Goal: Transaction & Acquisition: Subscribe to service/newsletter

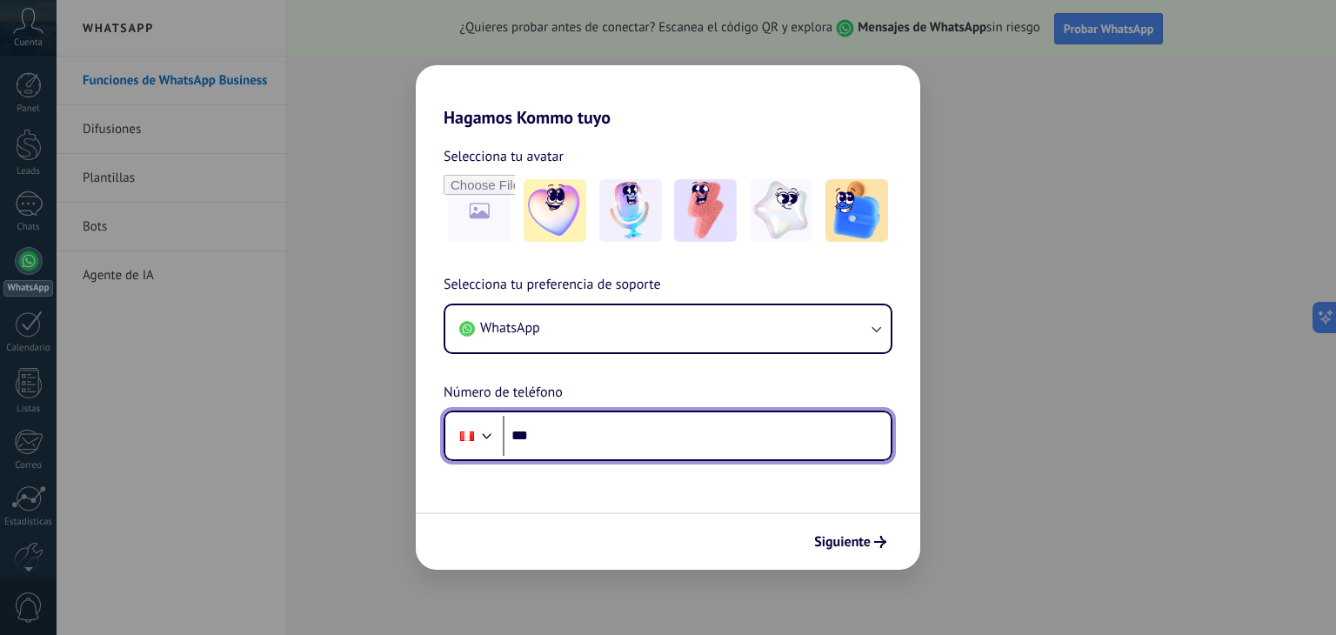
click at [581, 439] on input "***" at bounding box center [697, 436] width 388 height 40
type input "**********"
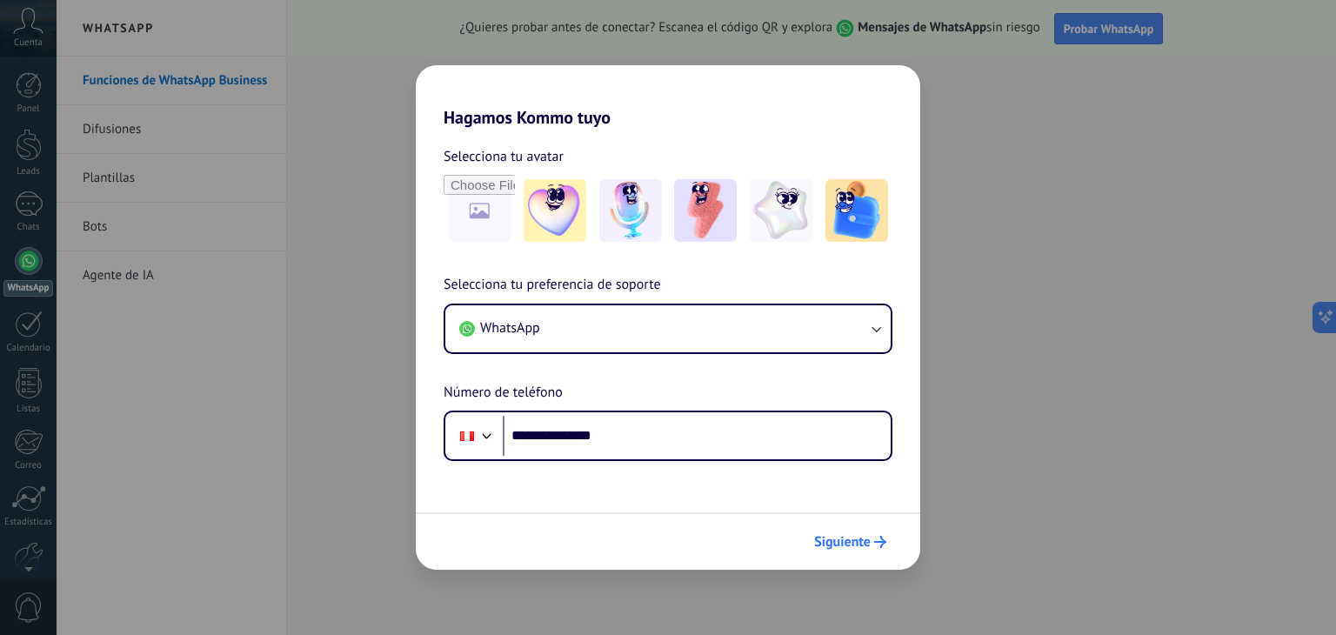
click at [849, 531] on button "Siguiente" at bounding box center [850, 542] width 88 height 30
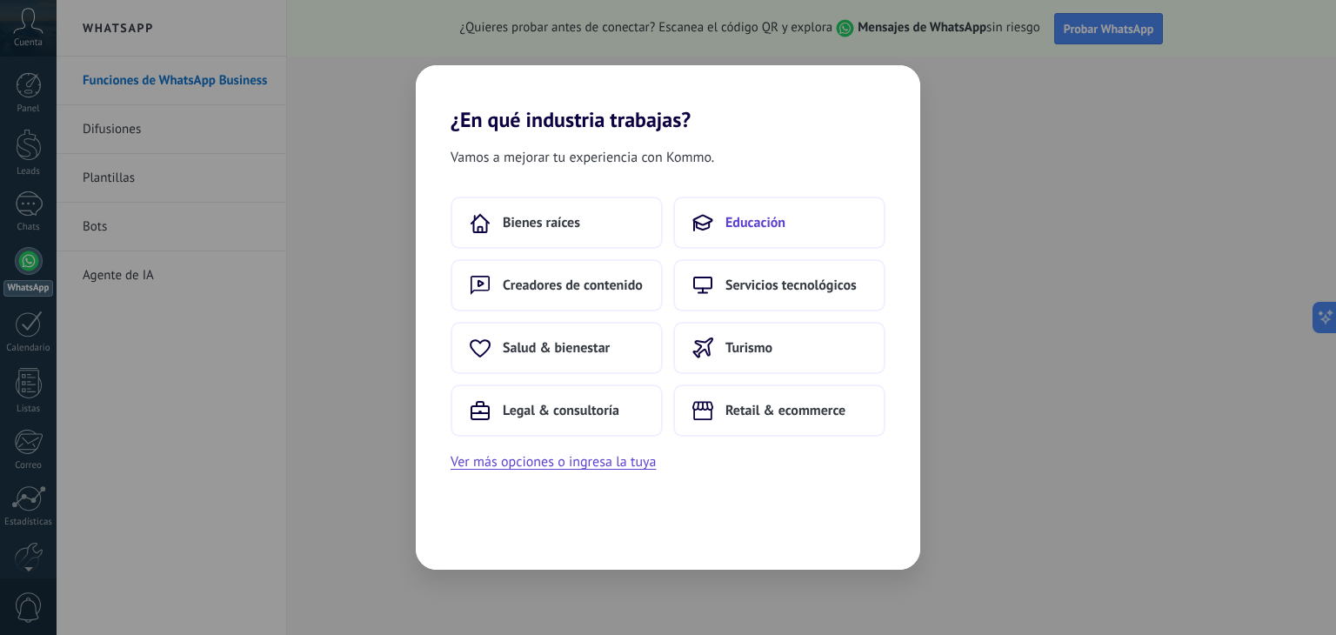
click at [769, 228] on span "Educación" at bounding box center [755, 222] width 60 height 17
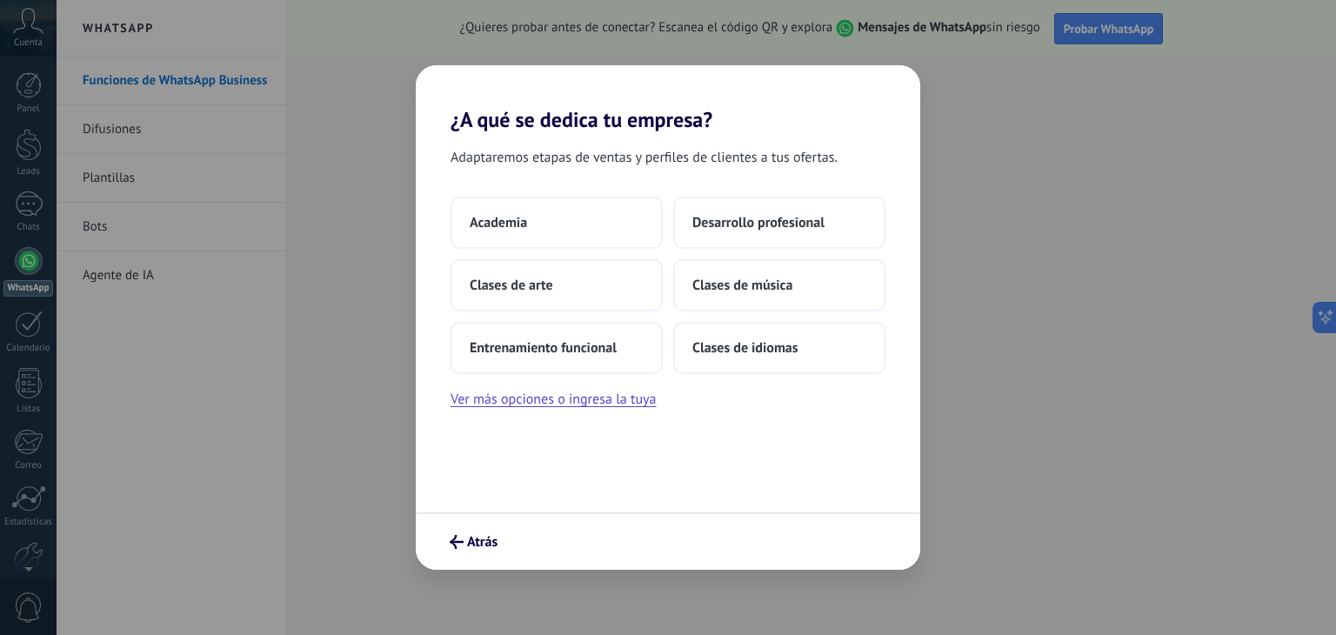
click at [769, 228] on span "Desarrollo profesional" at bounding box center [758, 222] width 132 height 17
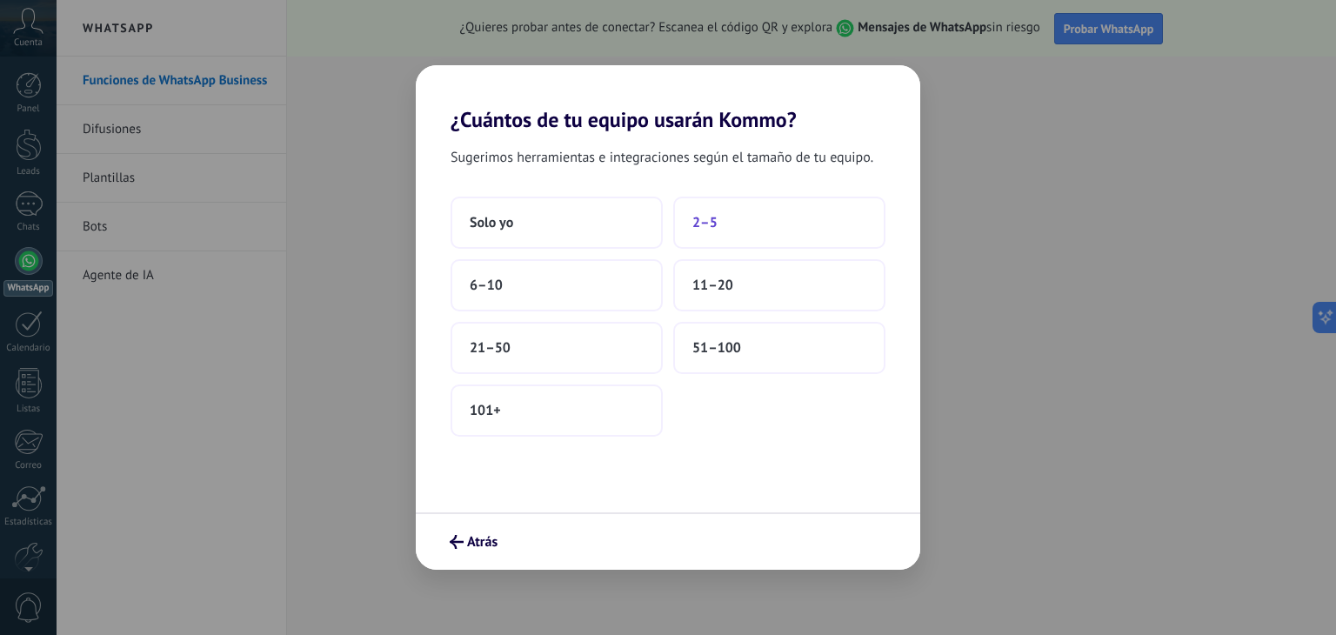
click at [707, 246] on button "2–5" at bounding box center [779, 223] width 212 height 52
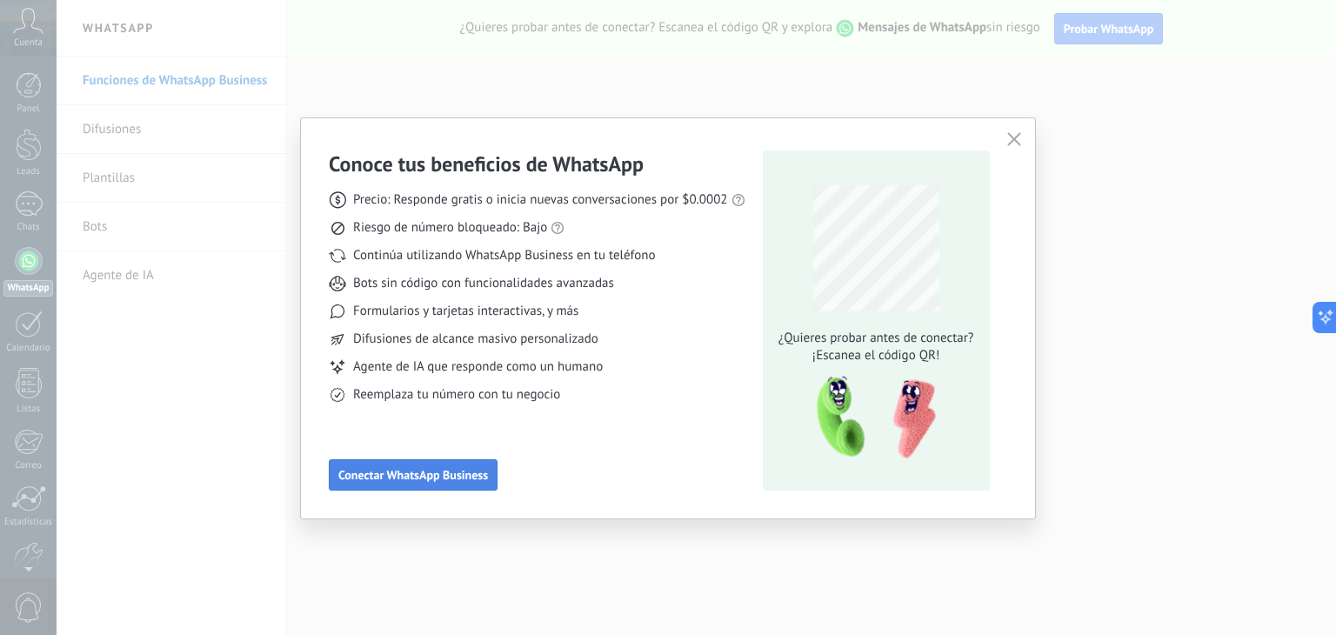
click at [378, 470] on span "Conectar WhatsApp Business" at bounding box center [413, 475] width 150 height 12
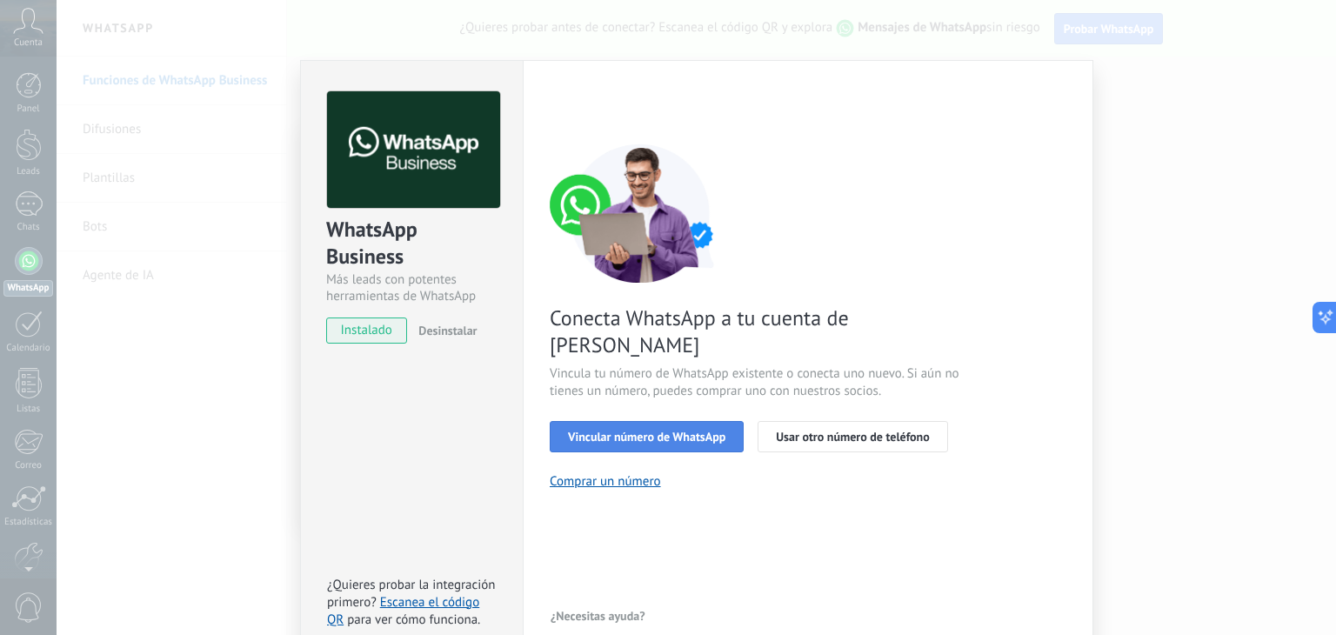
click at [619, 431] on span "Vincular número de WhatsApp" at bounding box center [646, 437] width 157 height 12
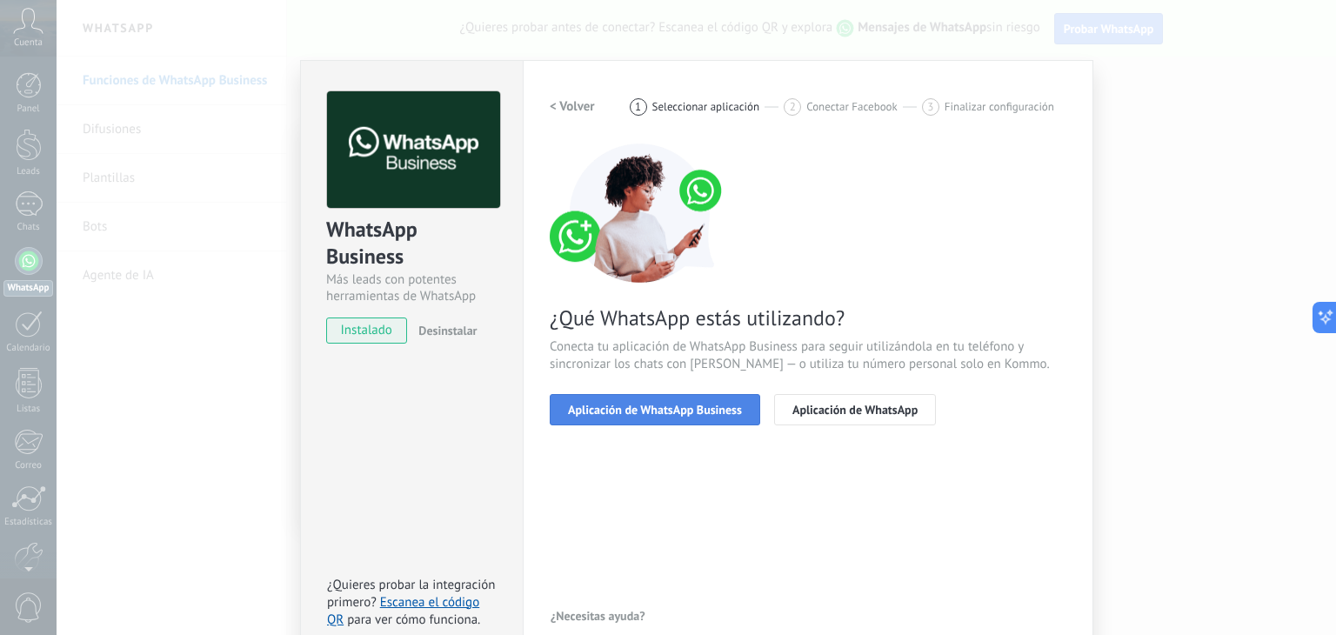
click at [699, 399] on button "Aplicación de WhatsApp Business" at bounding box center [655, 409] width 211 height 31
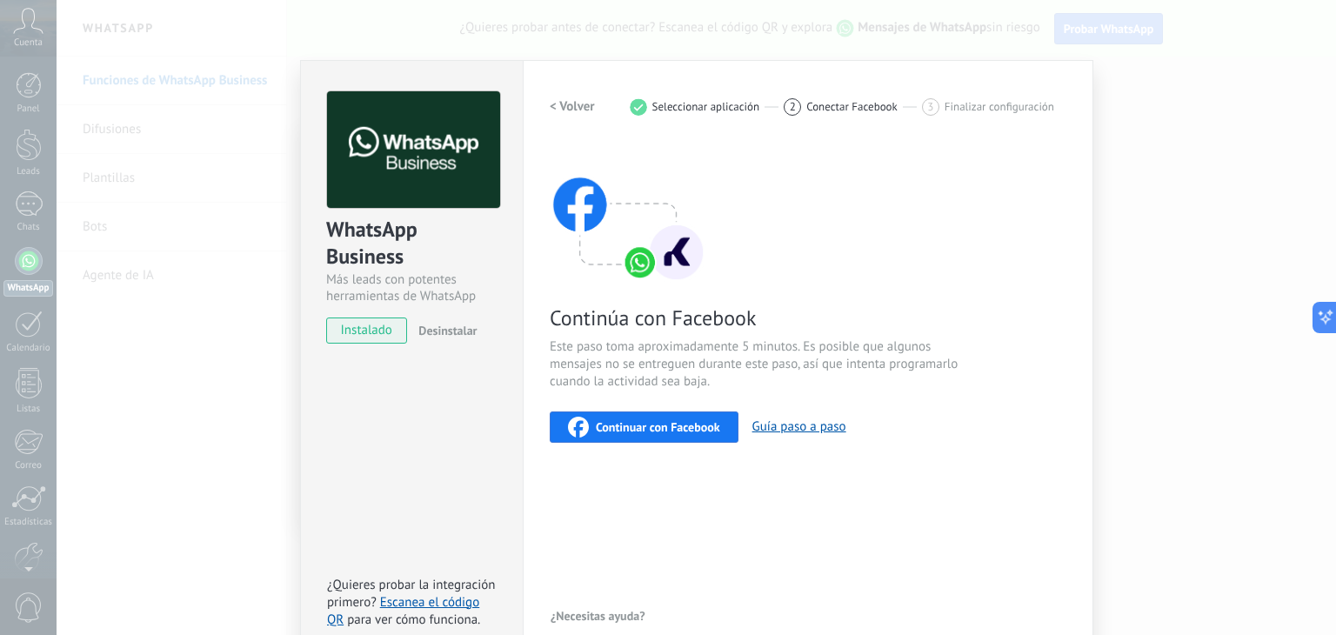
click at [639, 426] on span "Continuar con Facebook" at bounding box center [658, 427] width 124 height 12
click at [435, 360] on div "WhatsApp Business Más leads con potentes herramientas de WhatsApp instalado Des…" at bounding box center [411, 360] width 223 height 600
click at [564, 104] on h2 "< Volver" at bounding box center [572, 106] width 45 height 17
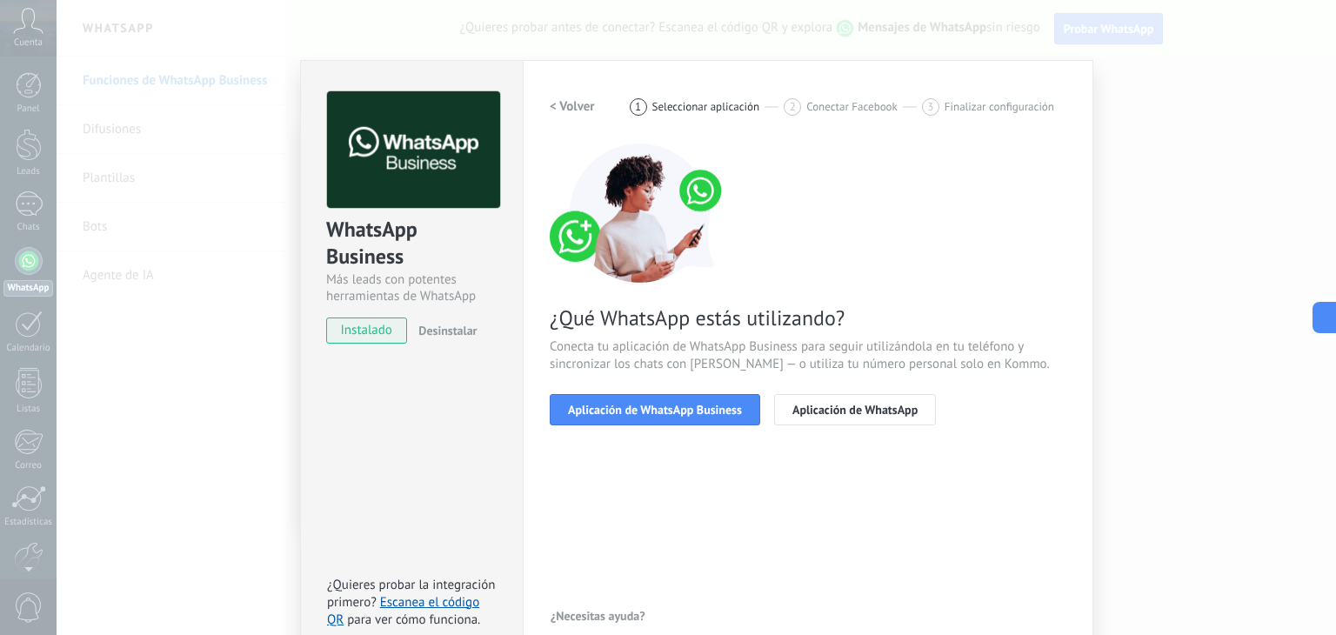
click at [564, 104] on h2 "< Volver" at bounding box center [572, 106] width 45 height 17
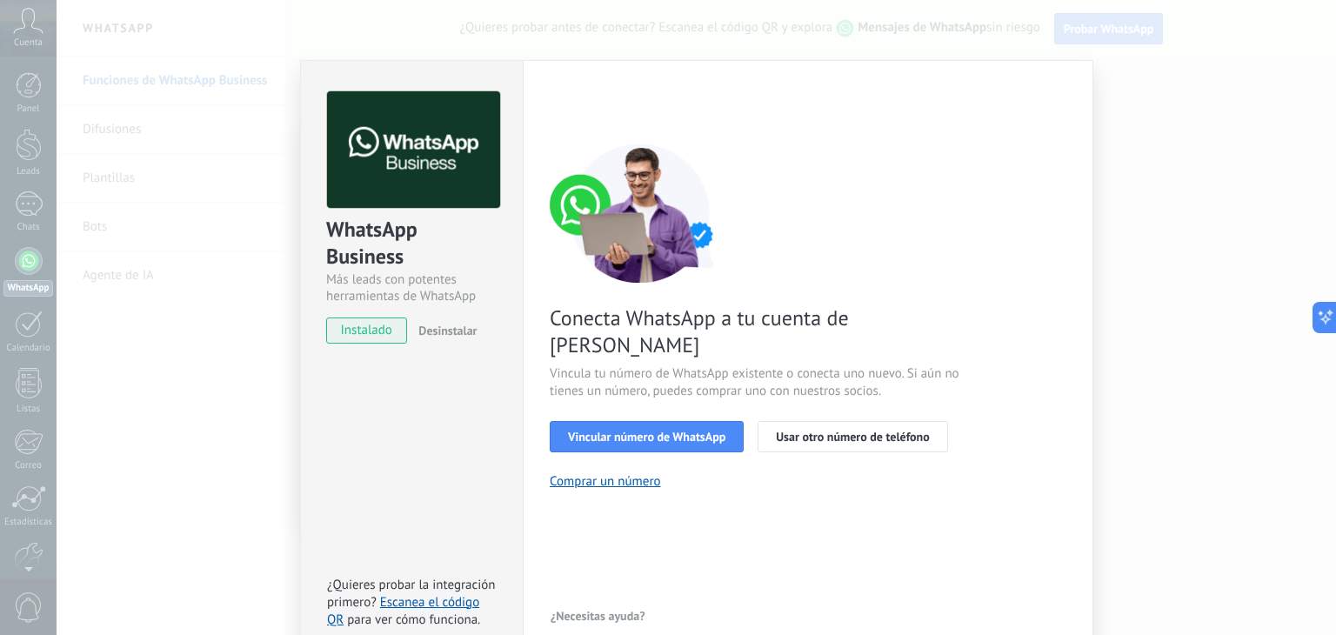
click at [564, 104] on div "< Volver 1 Seleccionar aplicación 2 Conectar Facebook 3 Finalizar configuración" at bounding box center [808, 106] width 517 height 31
click at [604, 431] on span "Vincular número de WhatsApp" at bounding box center [646, 437] width 157 height 12
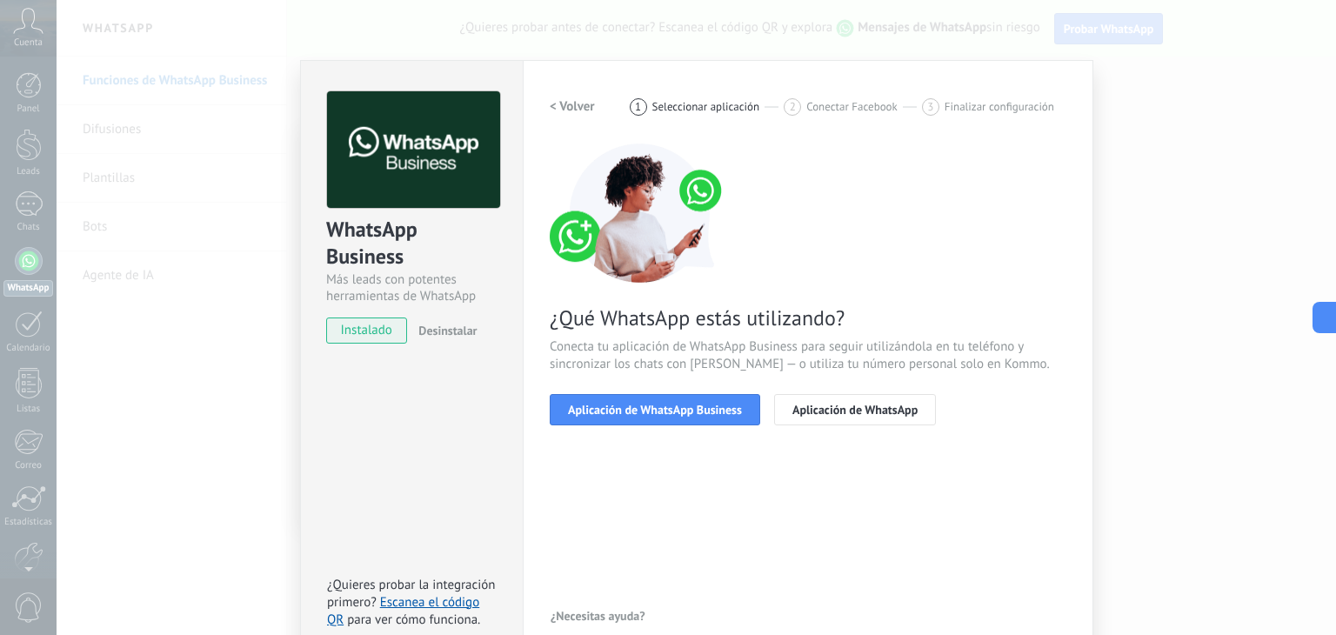
click at [558, 110] on h2 "< Volver" at bounding box center [572, 106] width 45 height 17
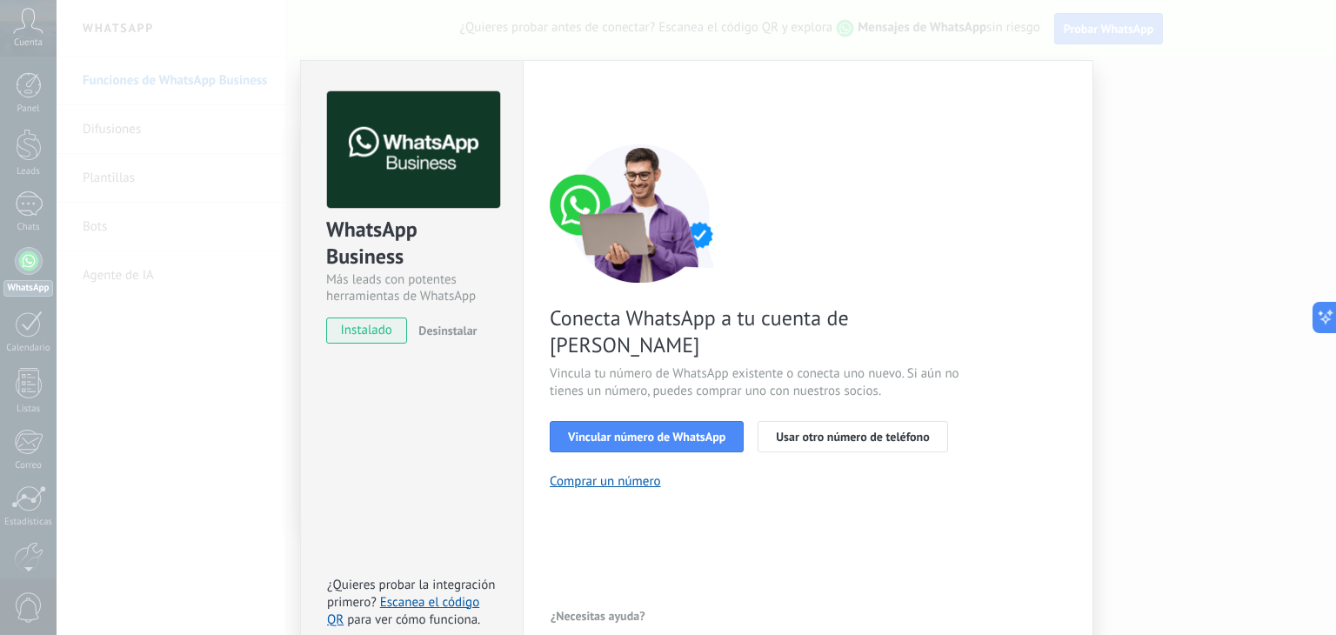
click at [558, 110] on div "< Volver 1 Seleccionar aplicación 2 Conectar Facebook 3 Finalizar configuración" at bounding box center [808, 106] width 517 height 31
click at [229, 147] on div "WhatsApp Business Más leads con potentes herramientas de WhatsApp instalado Des…" at bounding box center [697, 317] width 1280 height 635
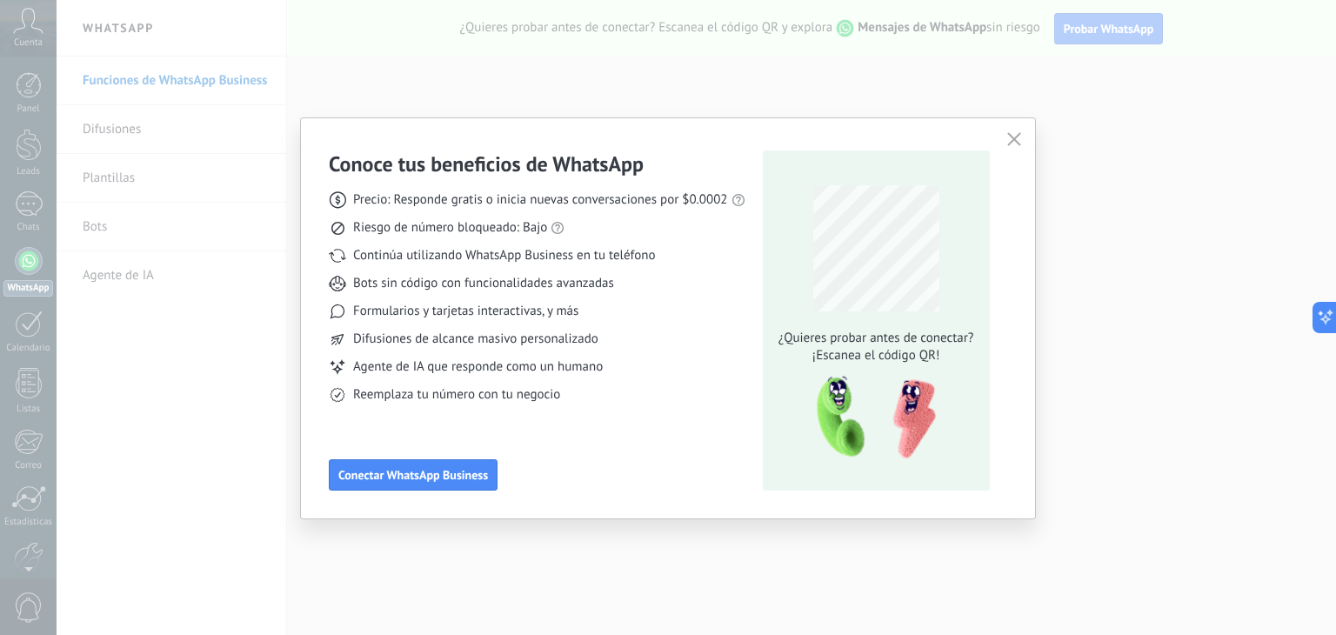
click at [1009, 143] on use "button" at bounding box center [1013, 138] width 13 height 13
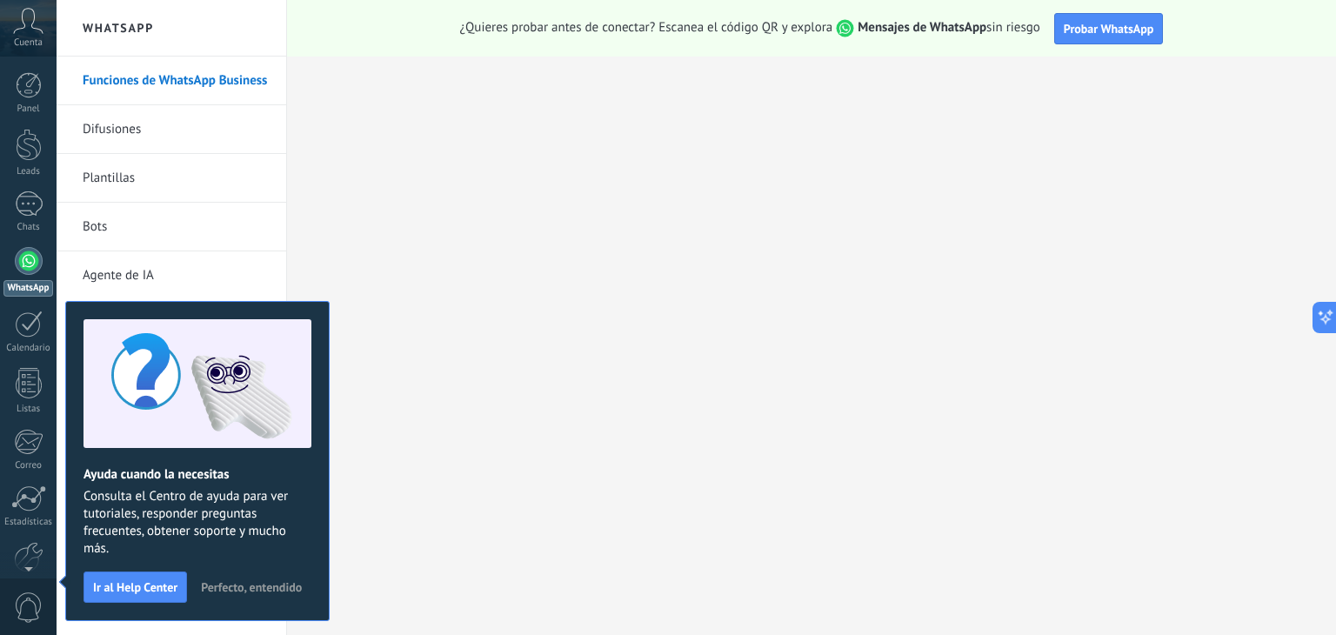
click at [24, 254] on div at bounding box center [29, 261] width 28 height 28
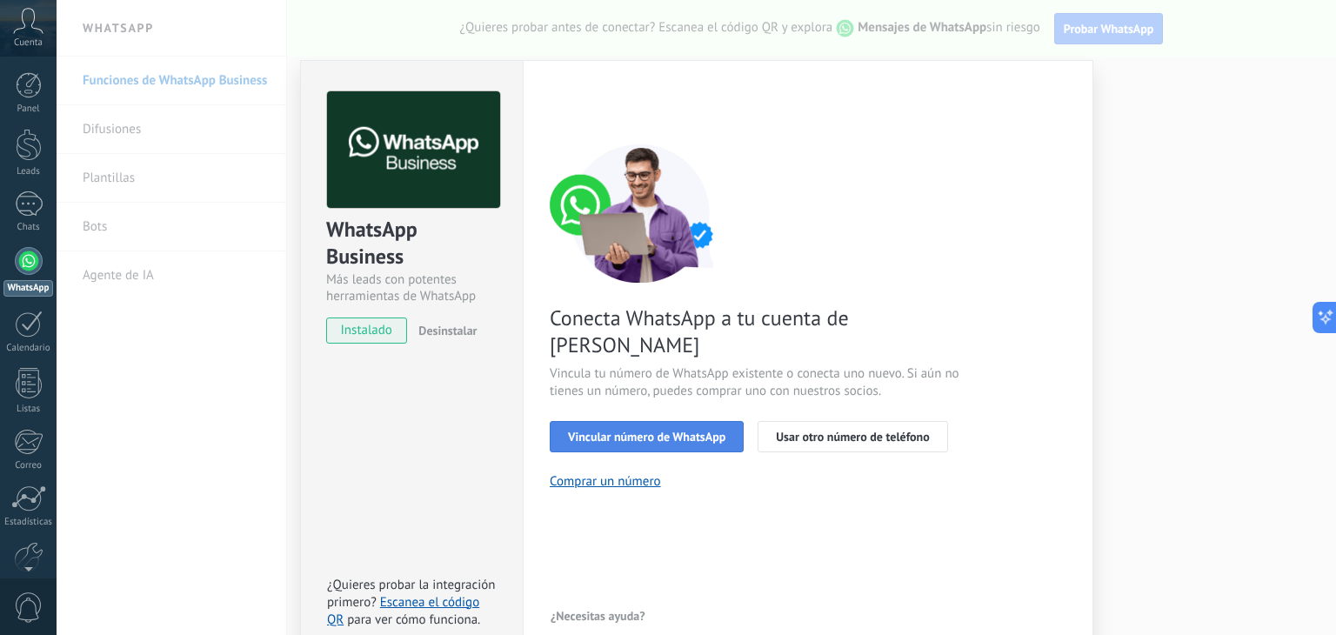
click at [619, 431] on span "Vincular número de WhatsApp" at bounding box center [646, 437] width 157 height 12
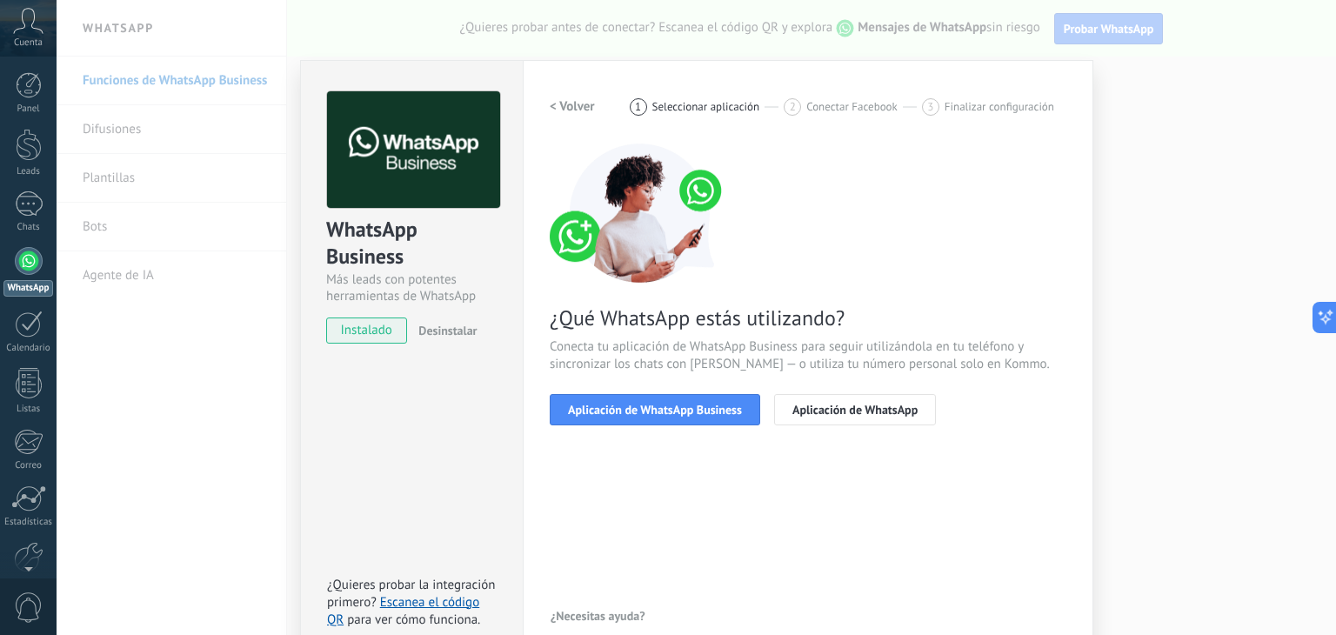
click at [619, 408] on span "Aplicación de WhatsApp Business" at bounding box center [655, 410] width 174 height 12
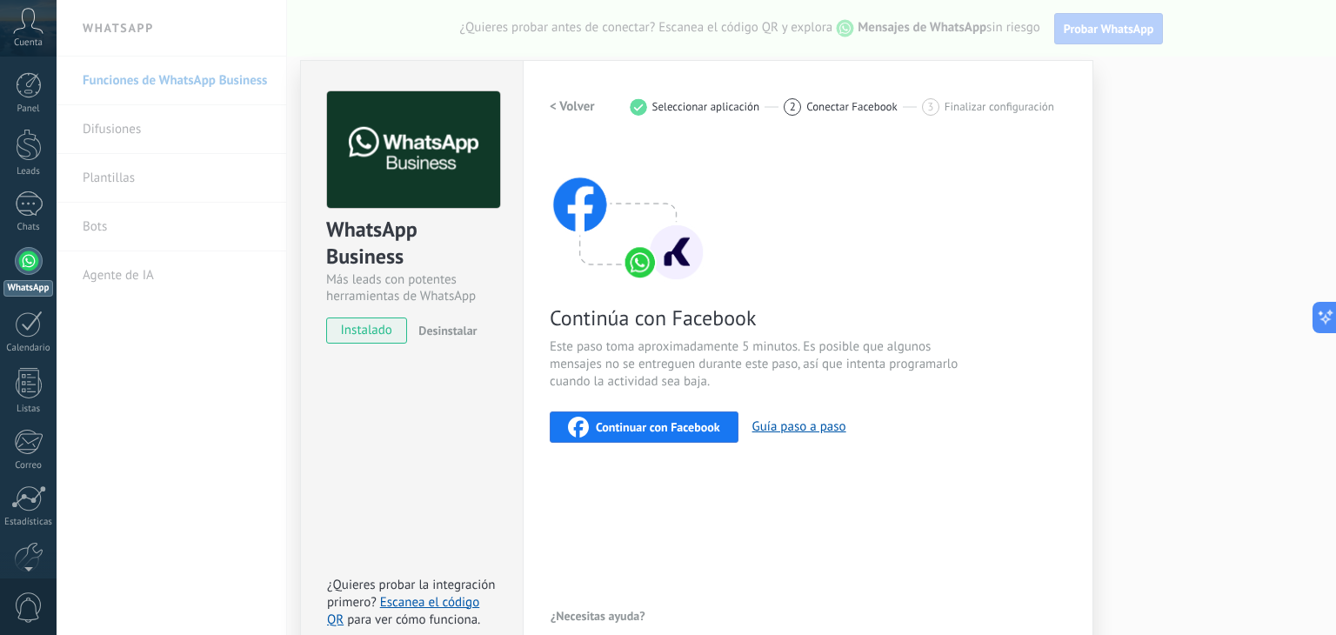
click at [1106, 30] on div "WhatsApp Business Más leads con potentes herramientas de WhatsApp instalado Des…" at bounding box center [697, 317] width 1280 height 635
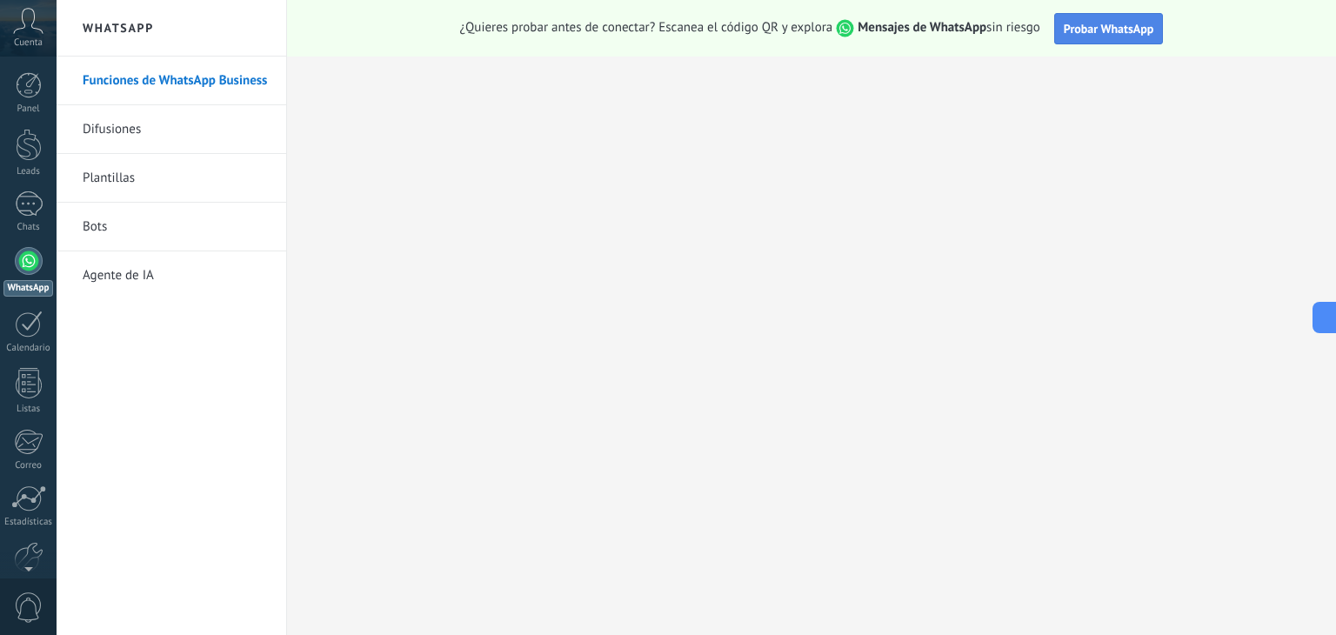
click at [1080, 36] on button "Probar WhatsApp" at bounding box center [1109, 28] width 110 height 31
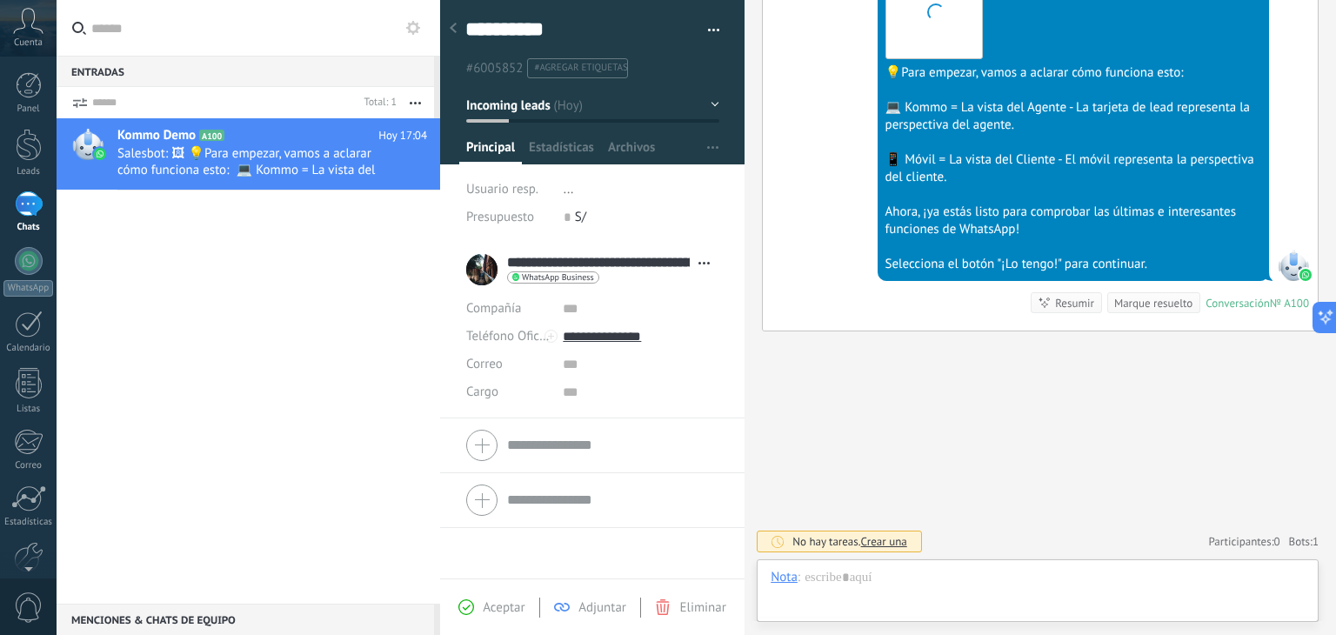
scroll to position [25, 0]
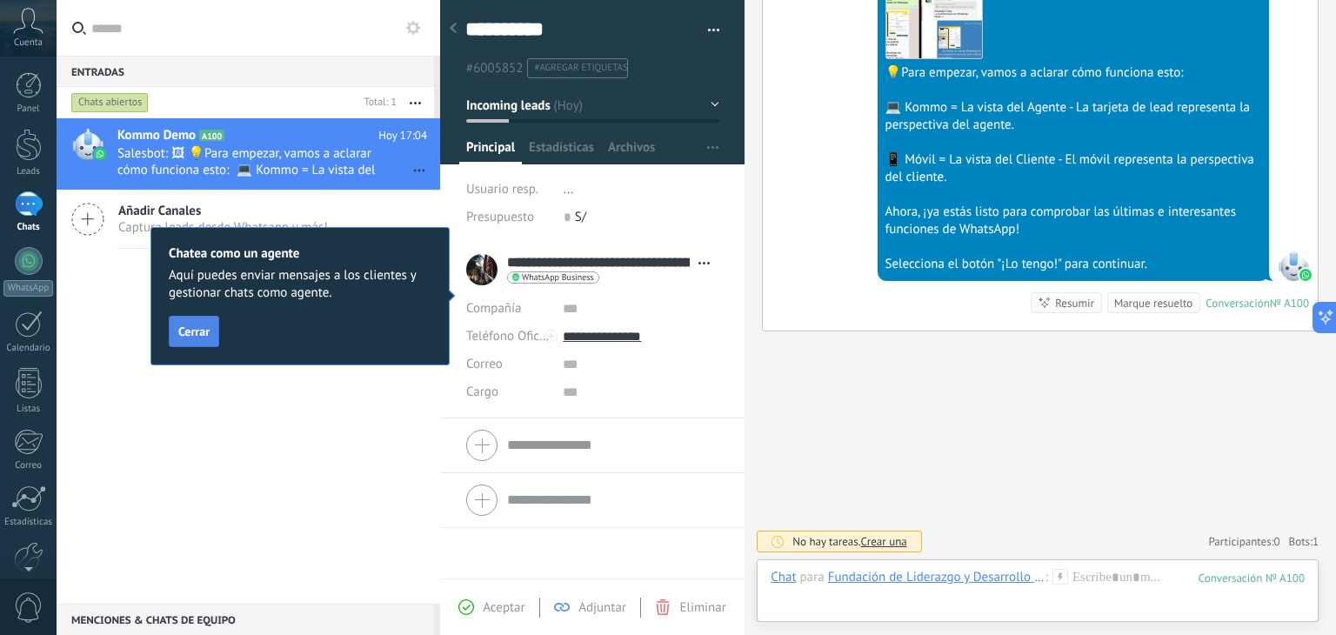
click at [193, 325] on span "Cerrar" at bounding box center [193, 331] width 31 height 12
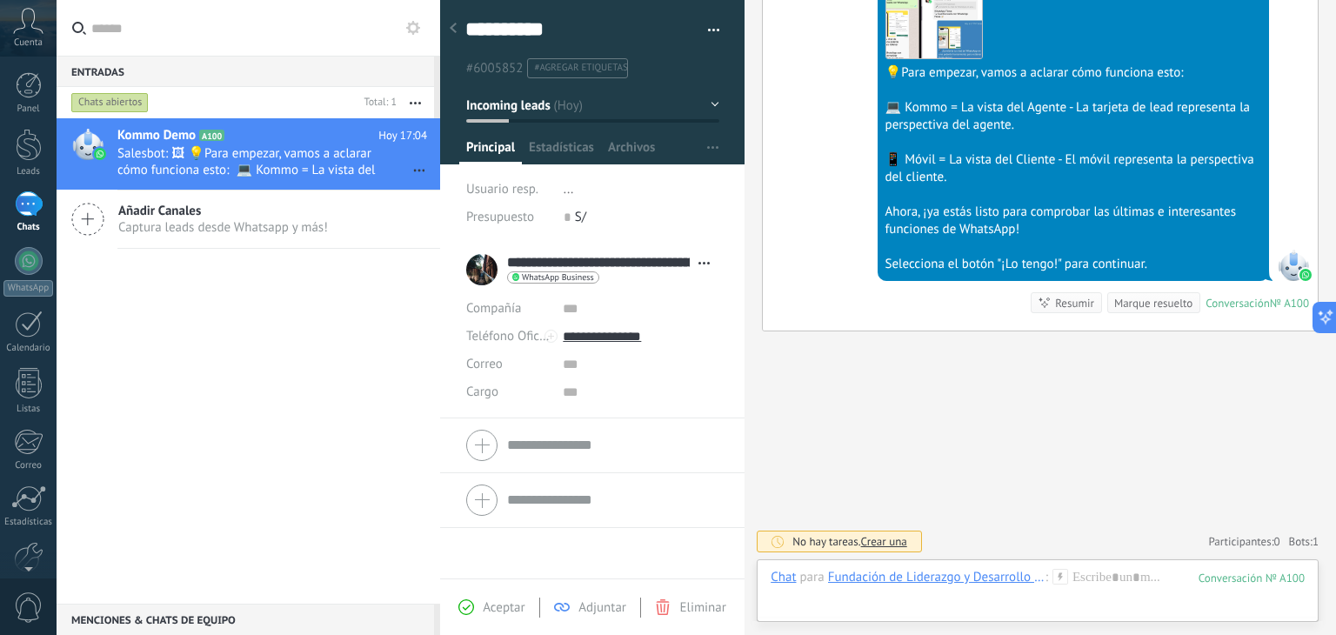
click at [480, 263] on div "**********" at bounding box center [592, 269] width 252 height 43
click at [15, 208] on div "1" at bounding box center [29, 203] width 28 height 25
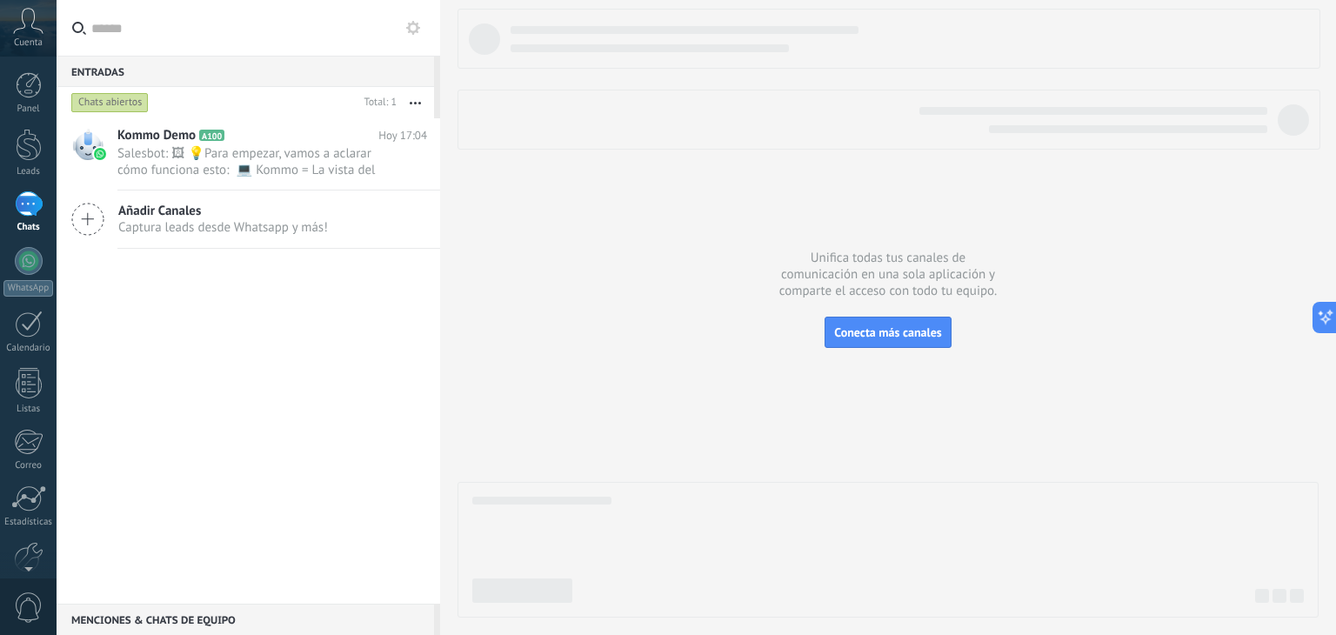
click at [247, 231] on span "Captura leads desde Whatsapp y más!" at bounding box center [223, 227] width 210 height 17
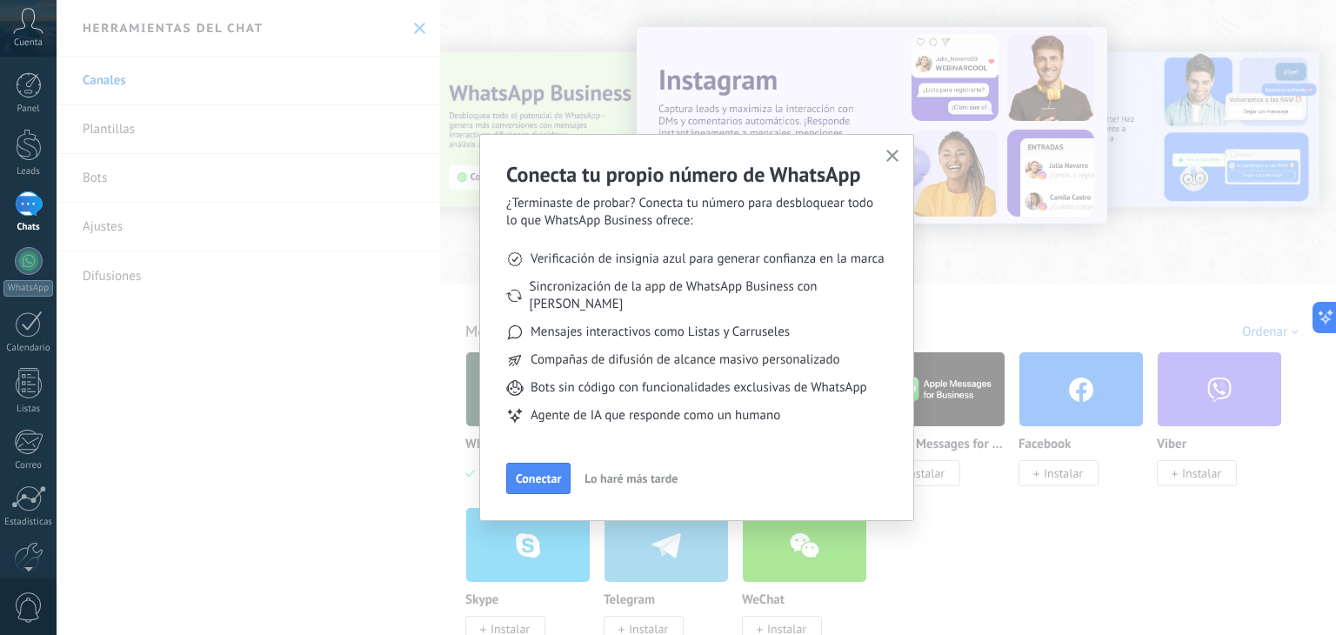
click at [894, 154] on use "button" at bounding box center [892, 156] width 13 height 13
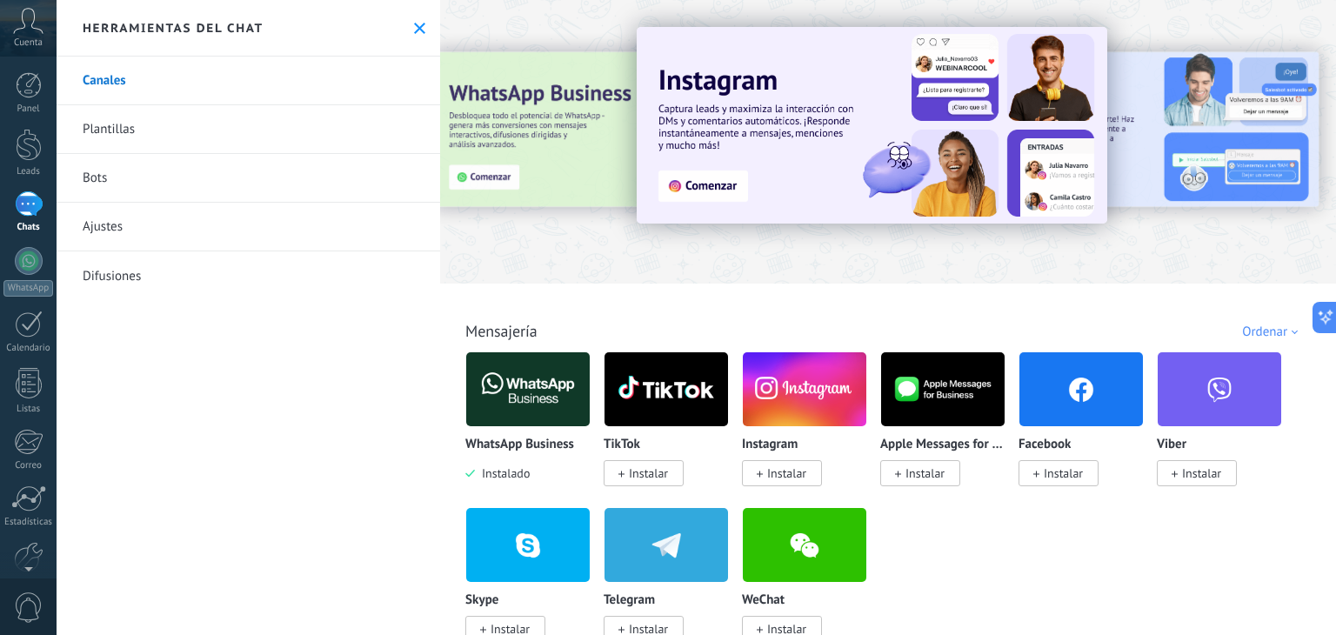
click at [518, 391] on img at bounding box center [528, 389] width 124 height 84
click at [130, 131] on link "Plantillas" at bounding box center [249, 129] width 384 height 49
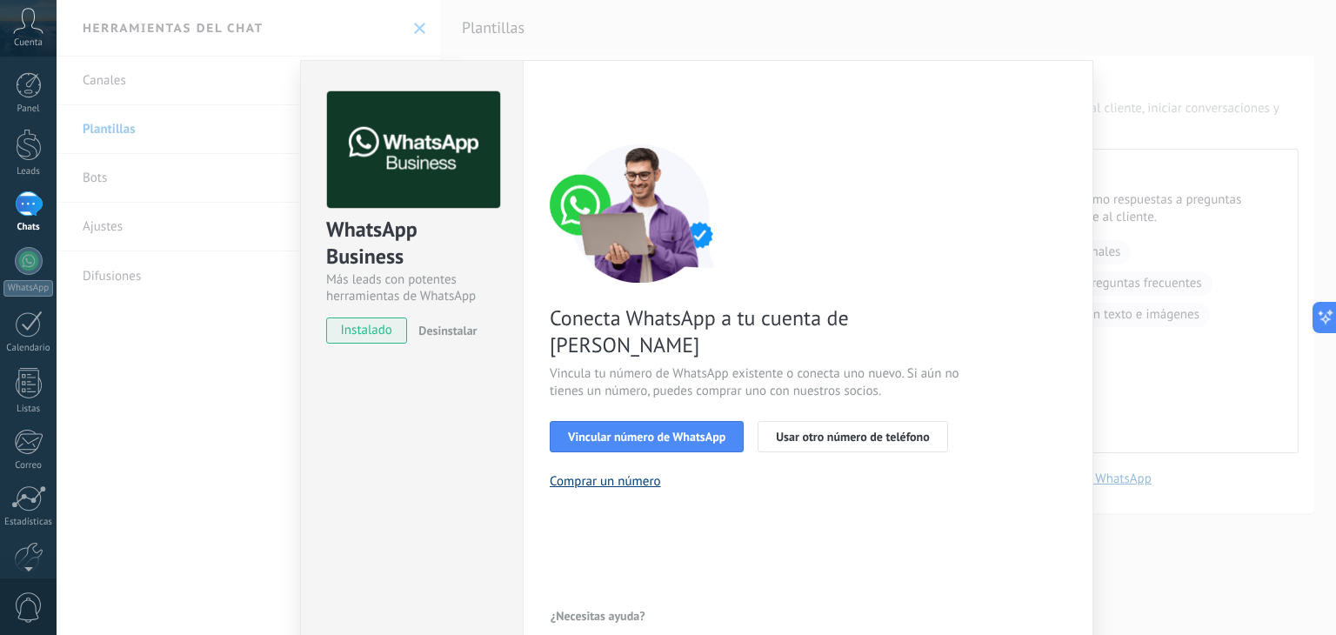
click at [613, 473] on button "Comprar un número" at bounding box center [605, 481] width 111 height 17
click at [1173, 296] on div "WhatsApp Business Más leads con potentes herramientas de WhatsApp instalado Des…" at bounding box center [697, 317] width 1280 height 635
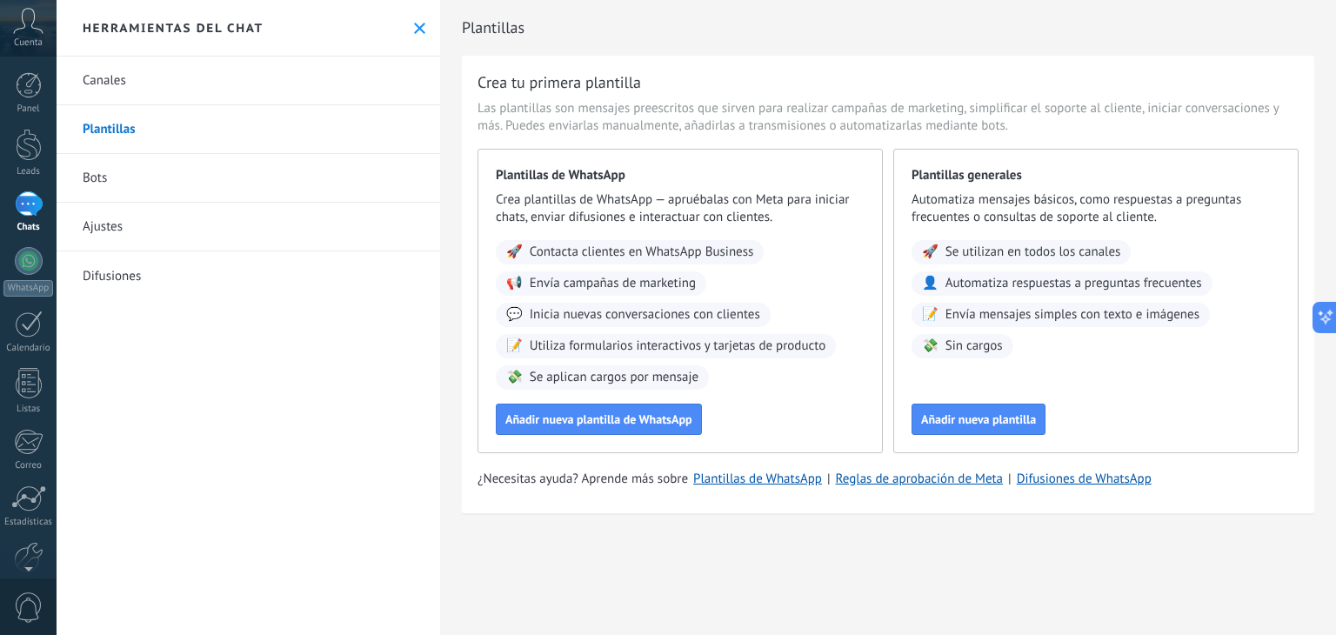
click at [417, 23] on icon at bounding box center [419, 28] width 11 height 11
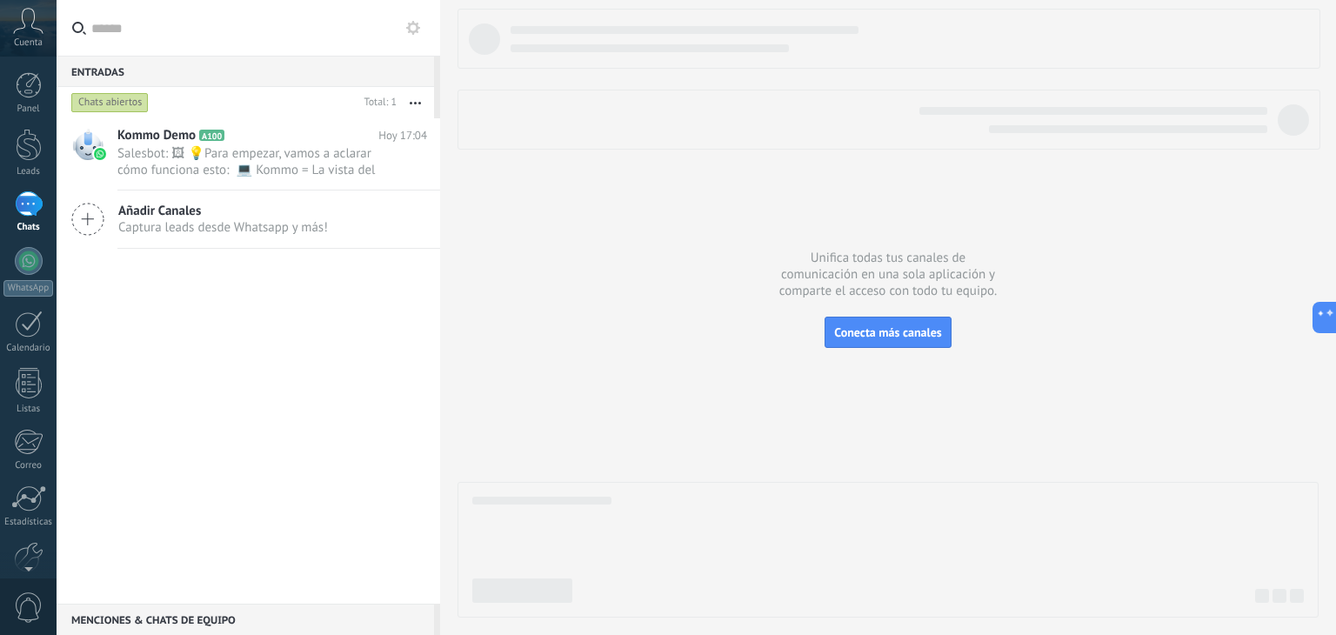
click at [95, 333] on div "Kommo Demo A100 [DATE] 17:04 Salesbot: 🖼 💡Para empezar, vamos a aclarar cómo fu…" at bounding box center [249, 360] width 384 height 485
click at [27, 29] on icon at bounding box center [28, 21] width 30 height 26
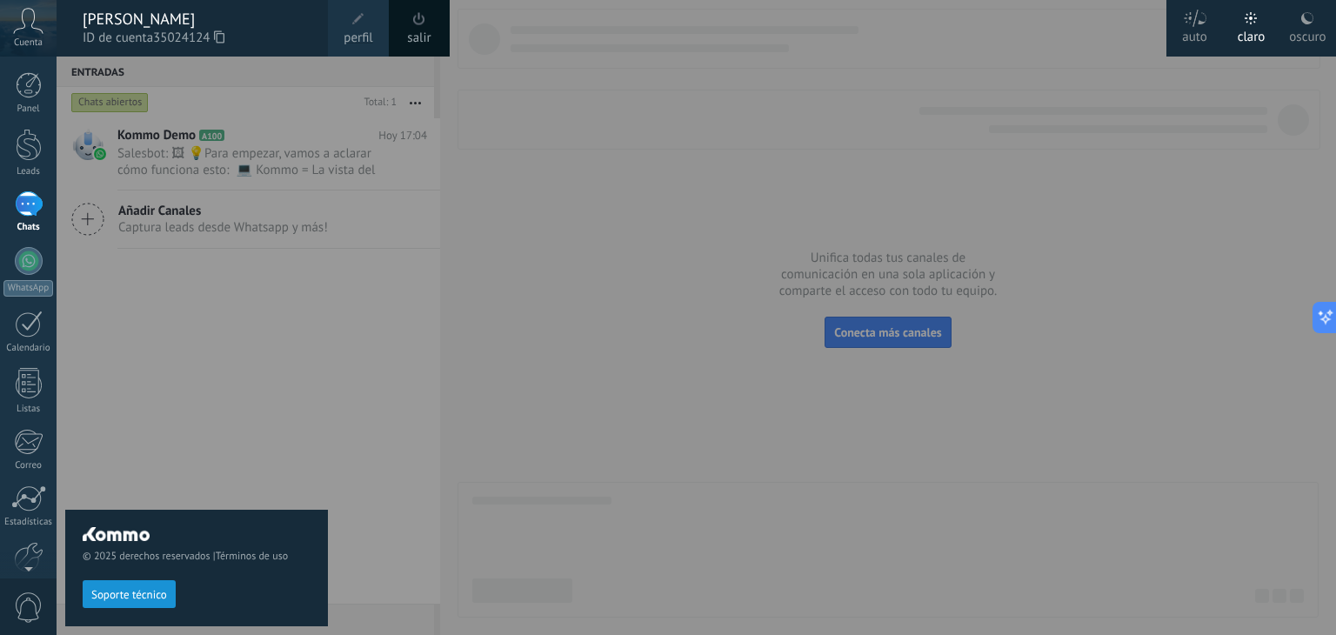
click at [166, 347] on div "© 2025 derechos reservados | Términos de uso Soporte técnico" at bounding box center [196, 346] width 263 height 578
click at [29, 156] on div at bounding box center [29, 145] width 26 height 32
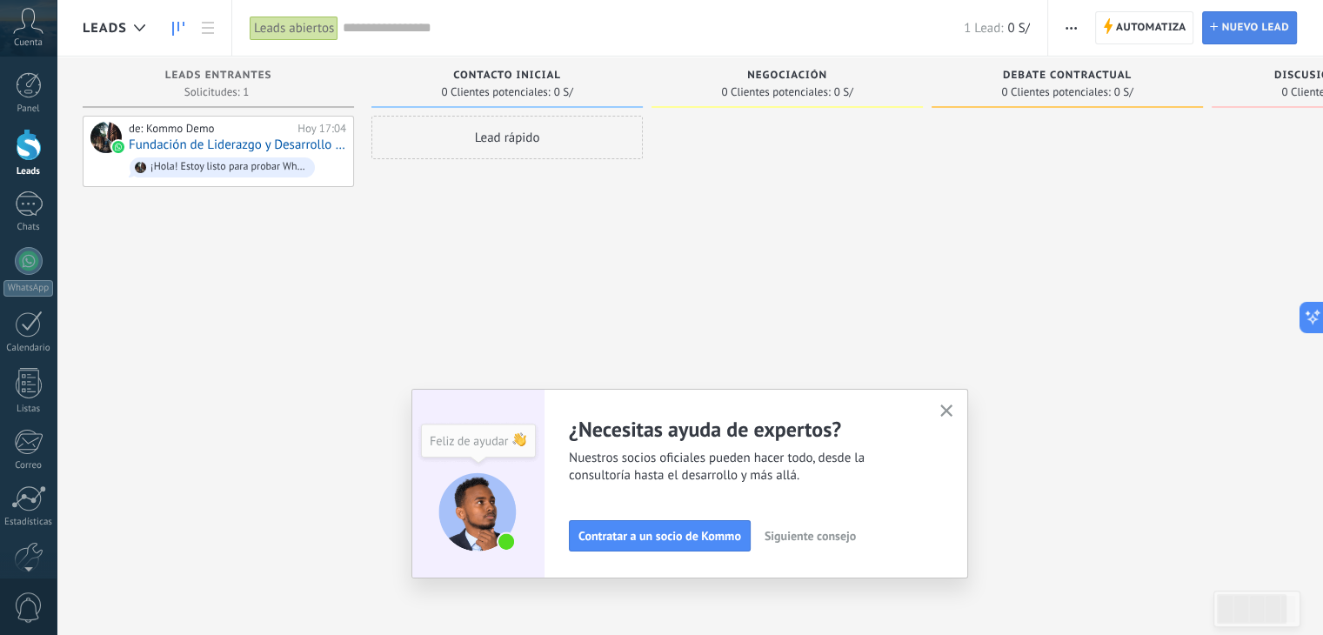
click at [1256, 33] on span "Nuevo lead" at bounding box center [1255, 27] width 68 height 31
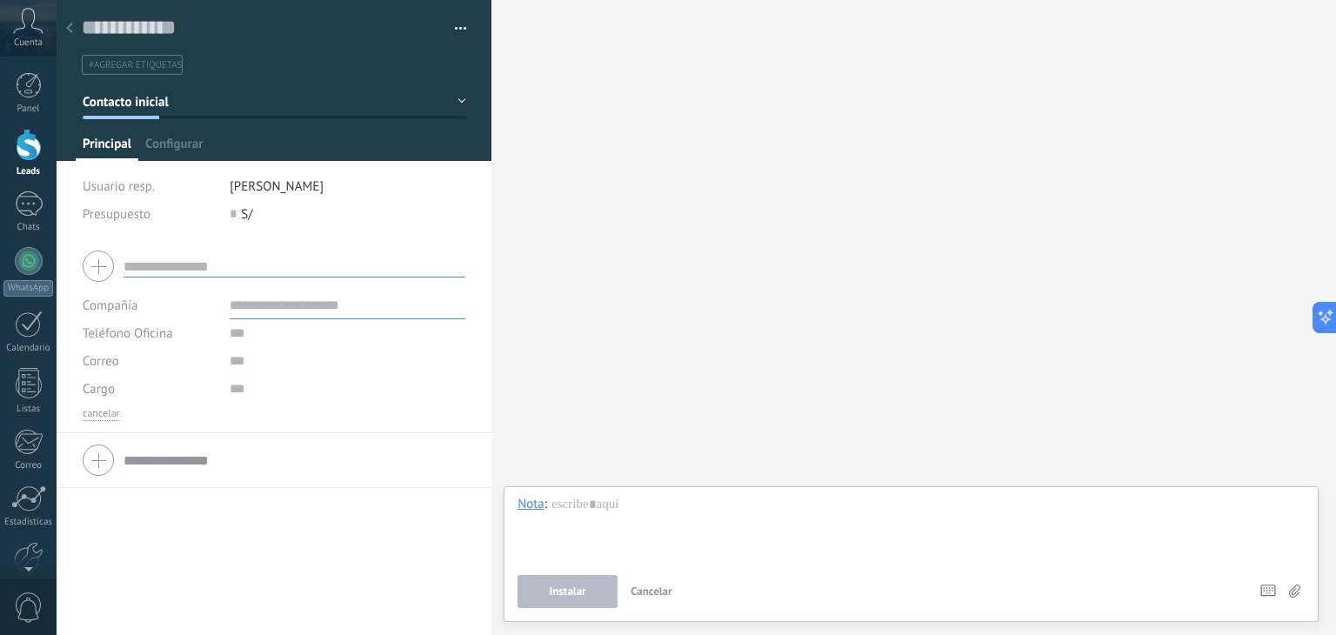
click at [223, 265] on input "text" at bounding box center [295, 267] width 342 height 22
type input "**"
click at [183, 480] on div at bounding box center [274, 459] width 383 height 43
click at [17, 38] on span "Cuenta" at bounding box center [28, 42] width 29 height 11
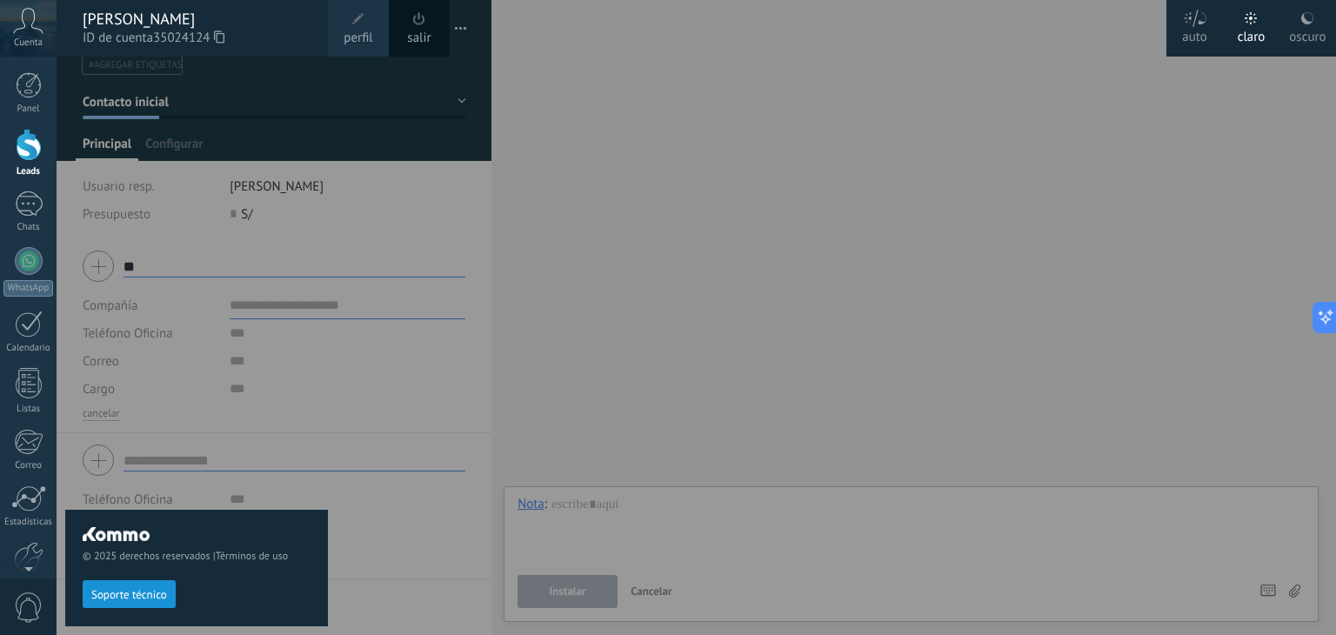
click at [350, 30] on span "perfil" at bounding box center [358, 38] width 29 height 19
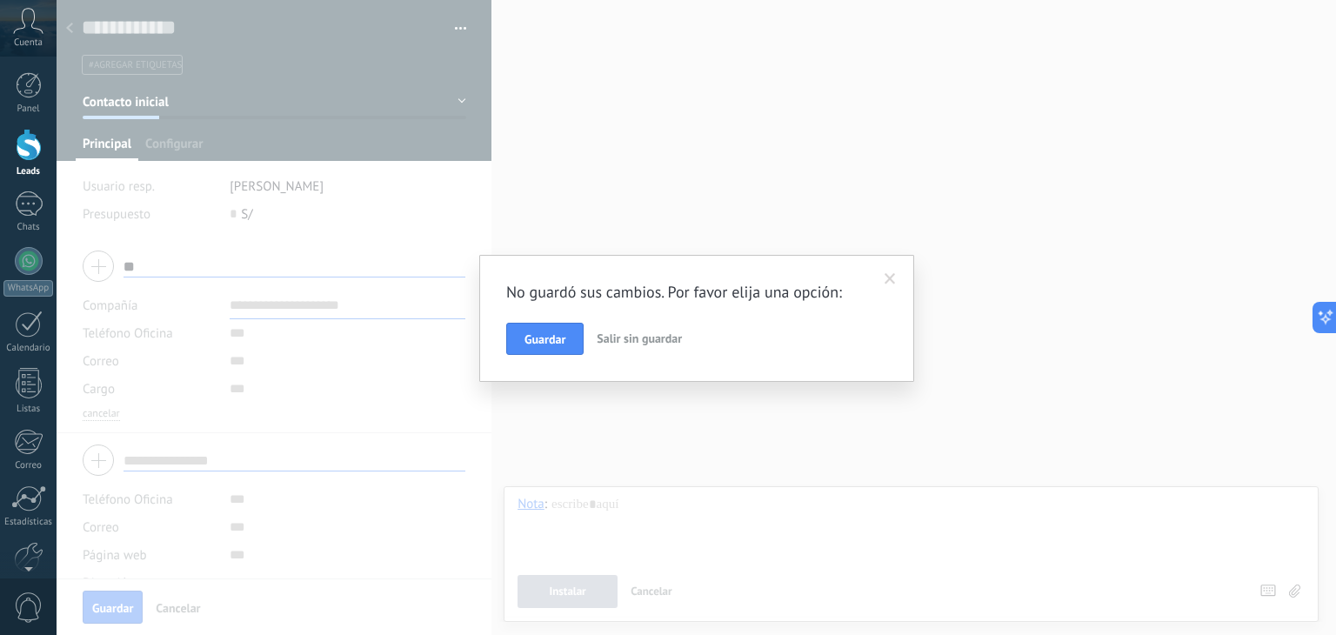
click at [641, 338] on span "Salir sin guardar" at bounding box center [639, 339] width 85 height 16
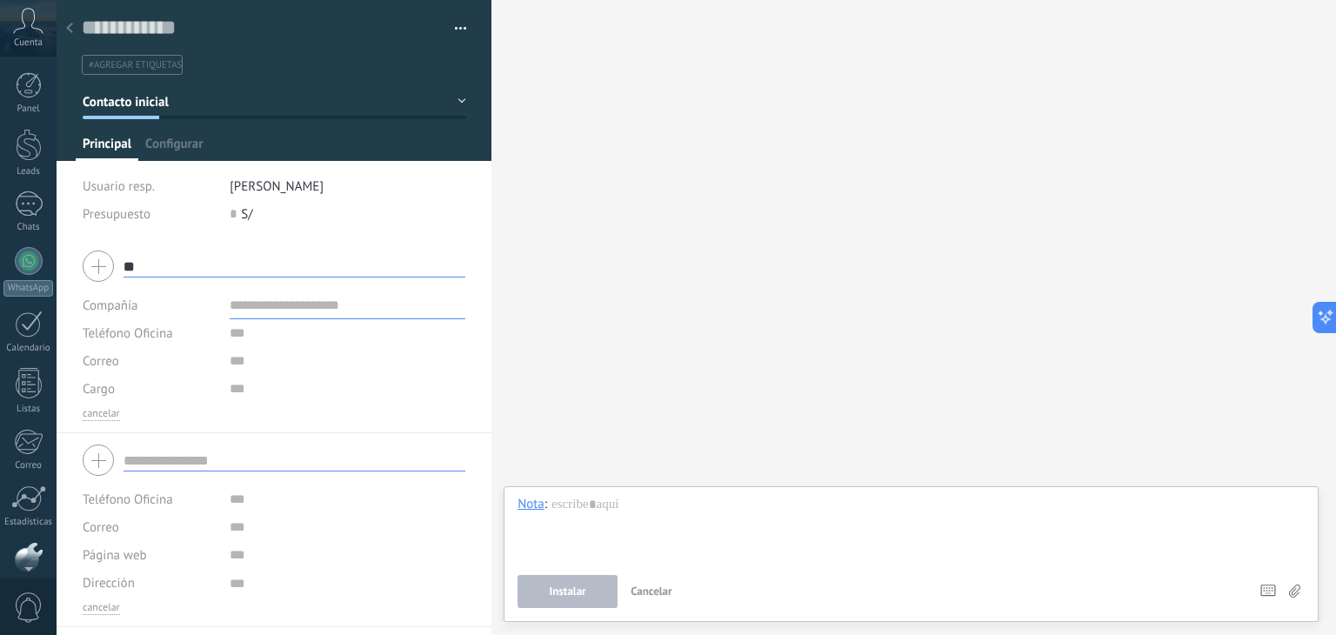
scroll to position [88, 0]
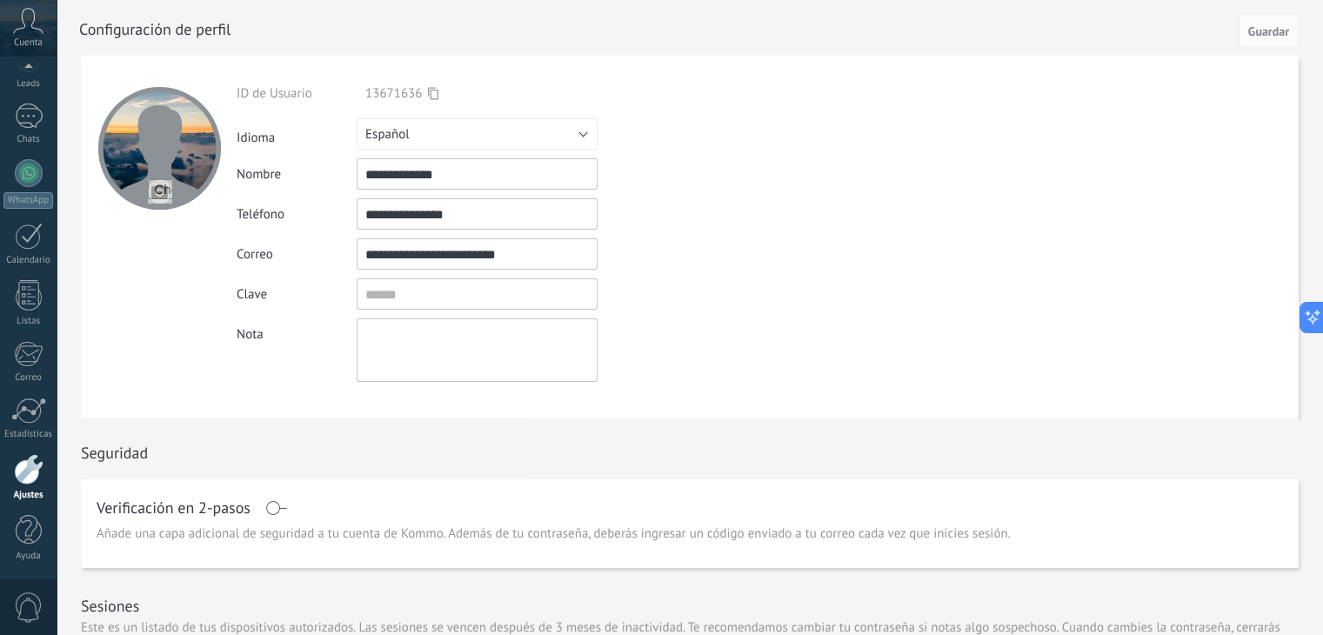
click at [397, 345] on textarea at bounding box center [477, 350] width 241 height 64
click at [33, 123] on div "1" at bounding box center [29, 116] width 28 height 25
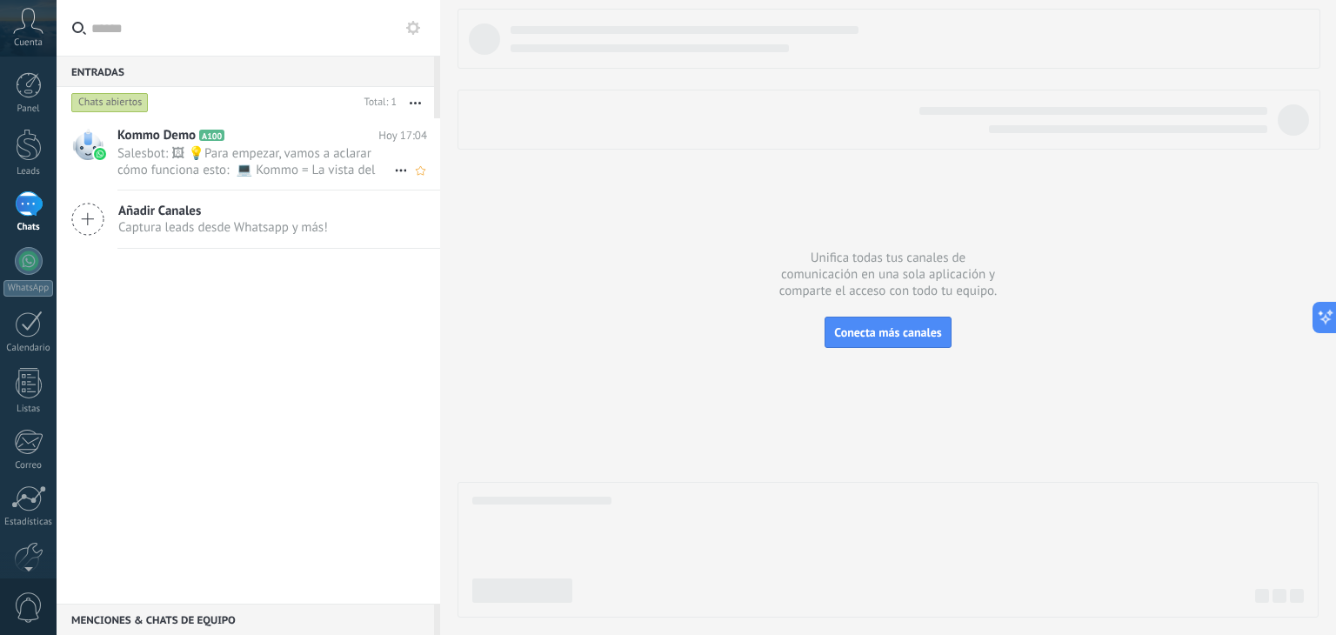
click at [323, 154] on span "Salesbot: 🖼 💡Para empezar, vamos a aclarar cómo funciona esto: 💻 Kommo = La vis…" at bounding box center [255, 161] width 277 height 33
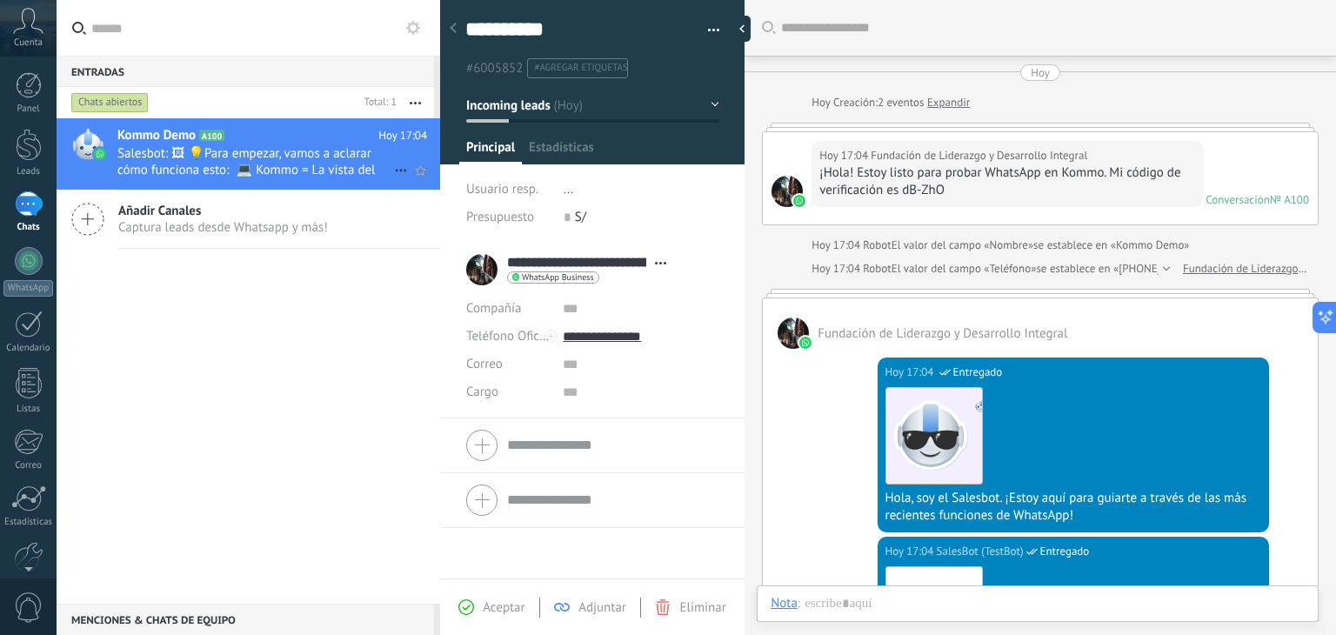
type textarea "**********"
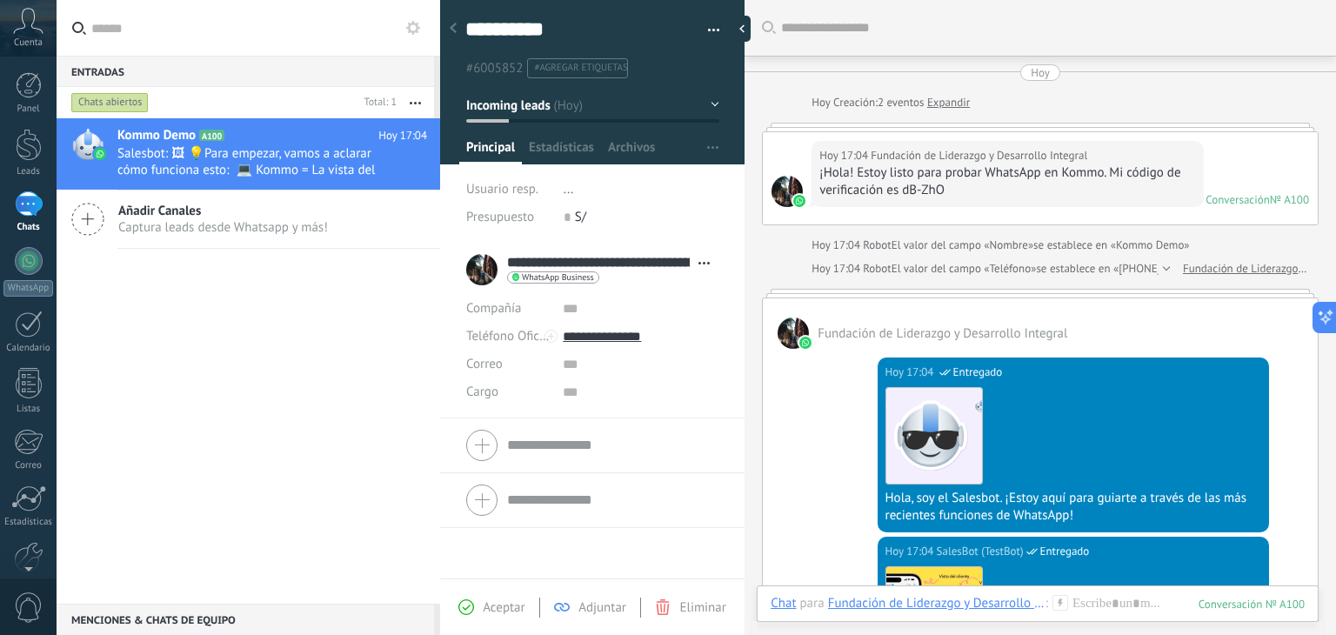
click at [451, 25] on icon at bounding box center [453, 28] width 7 height 10
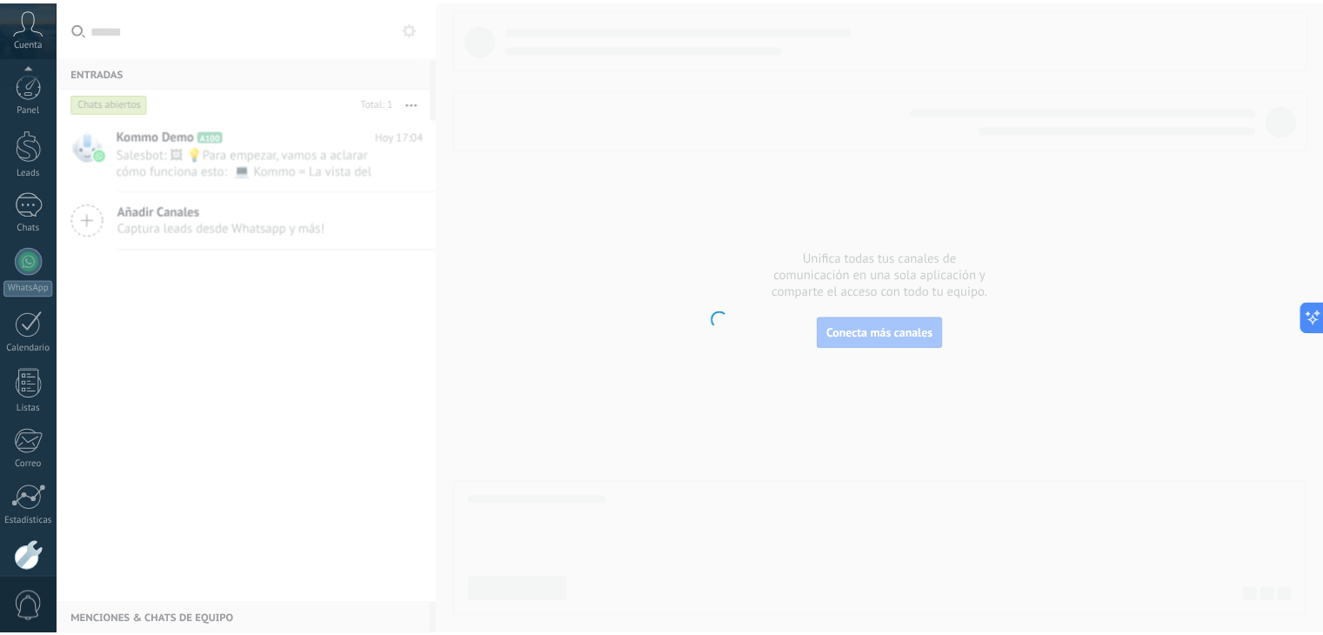
scroll to position [88, 0]
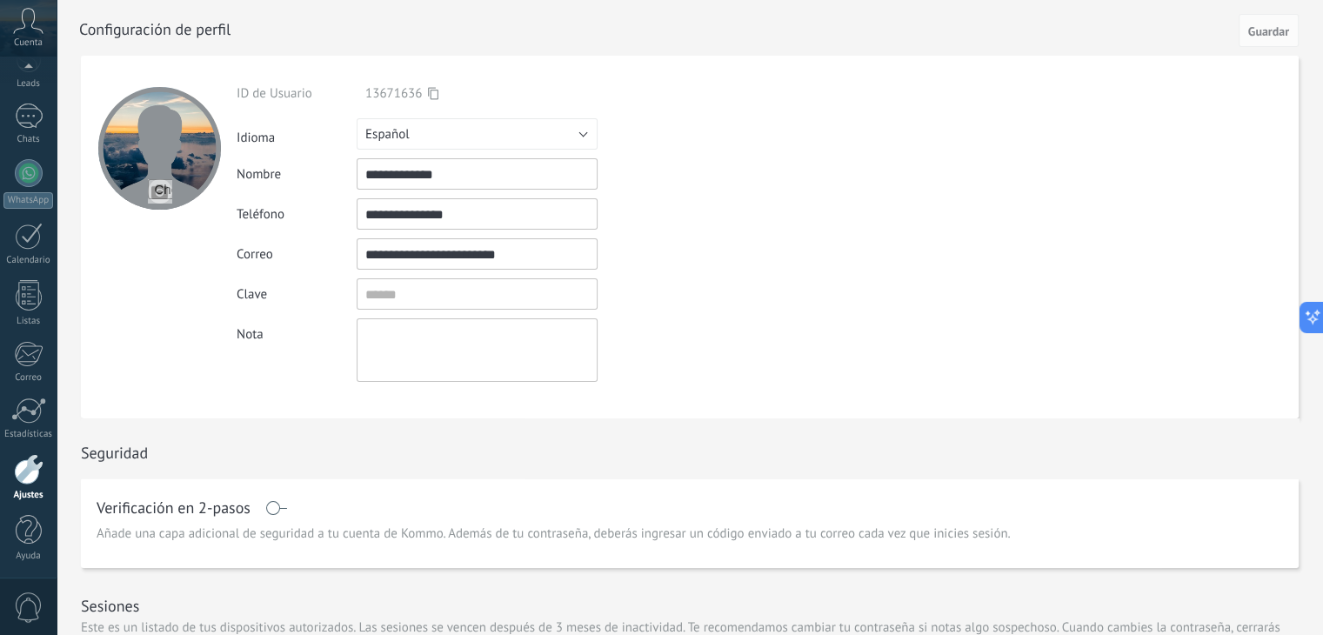
click at [137, 351] on div at bounding box center [159, 237] width 156 height 363
